Goal: Navigation & Orientation: Go to known website

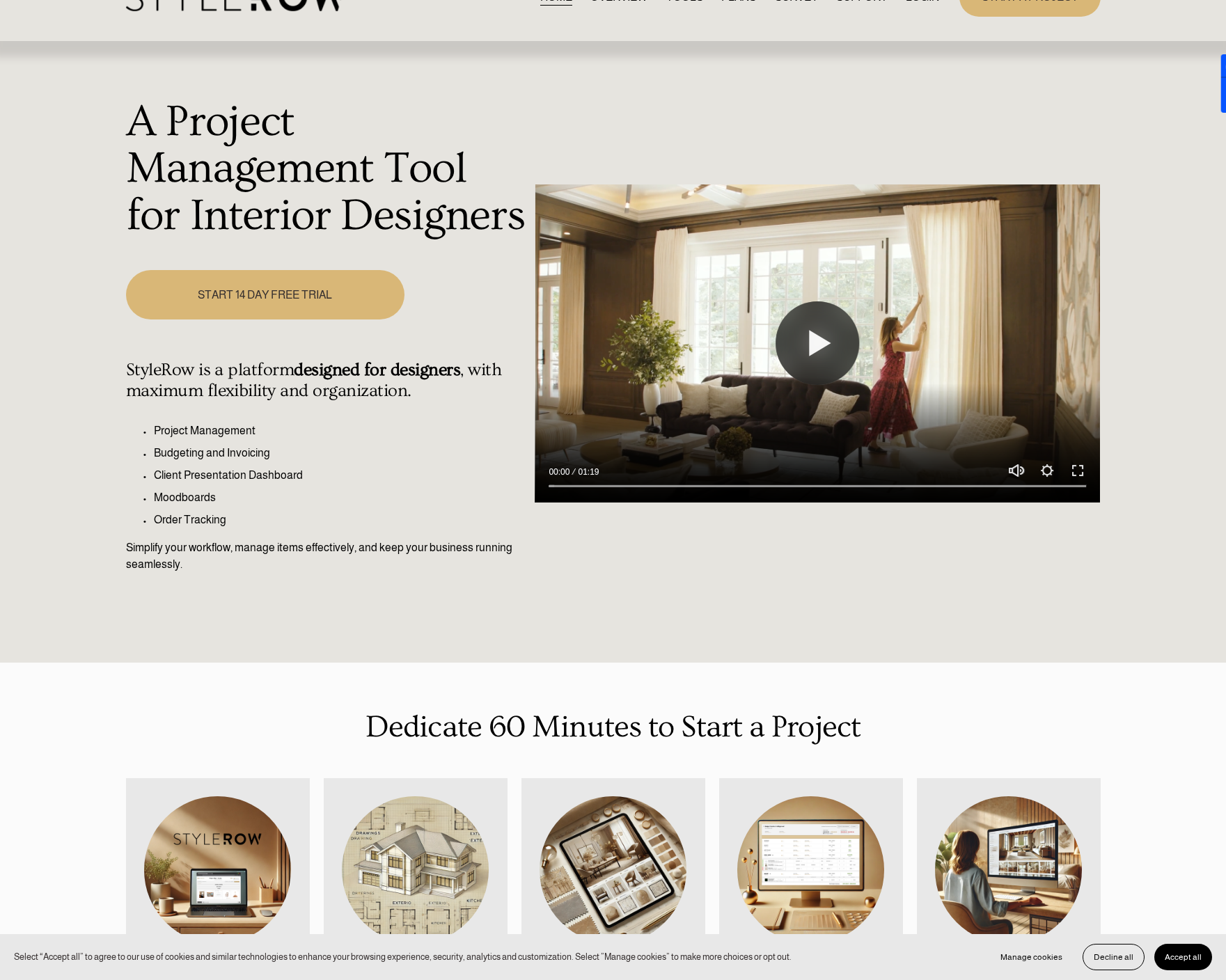
scroll to position [69, 0]
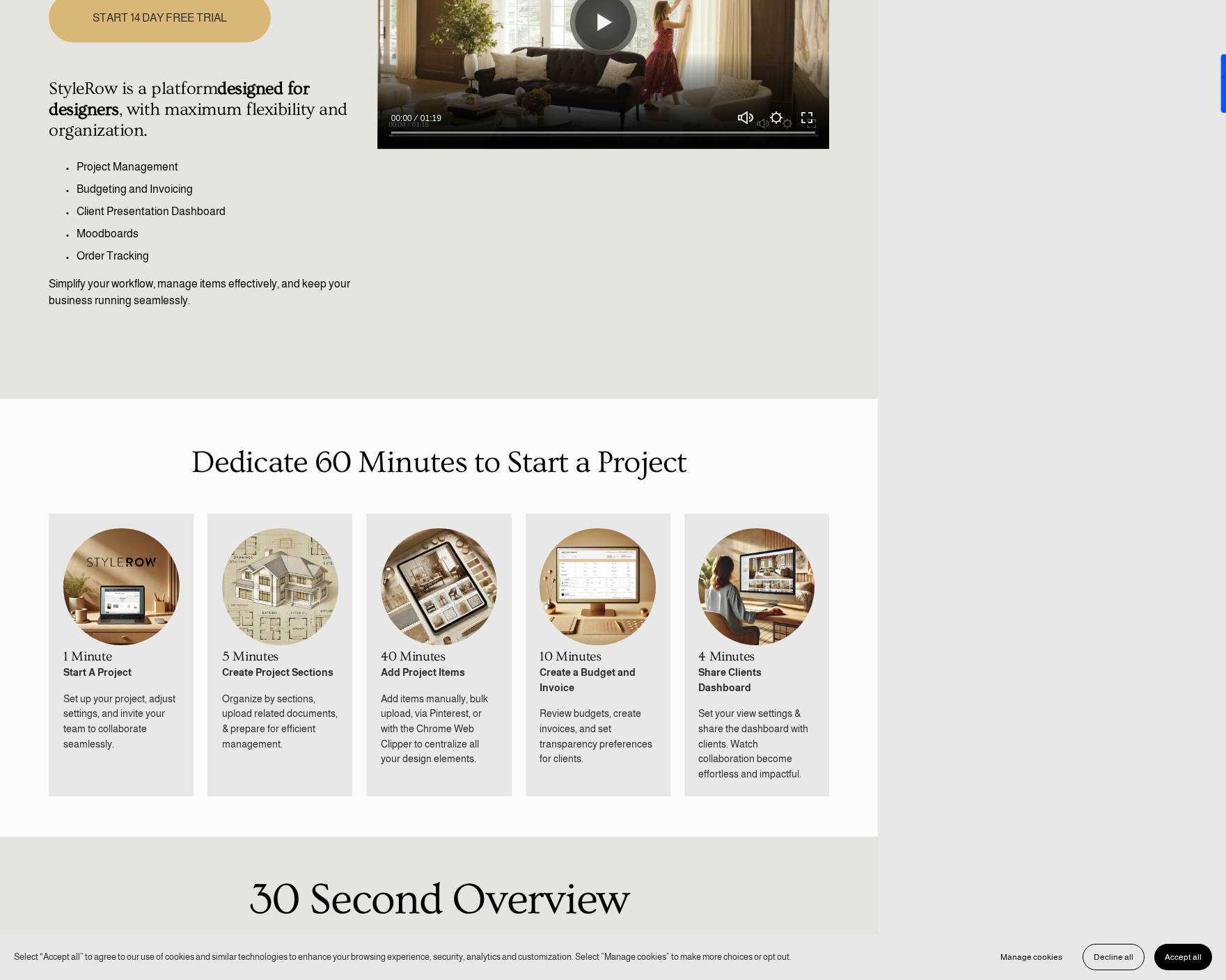
scroll to position [417, 0]
